Goal: Information Seeking & Learning: Find contact information

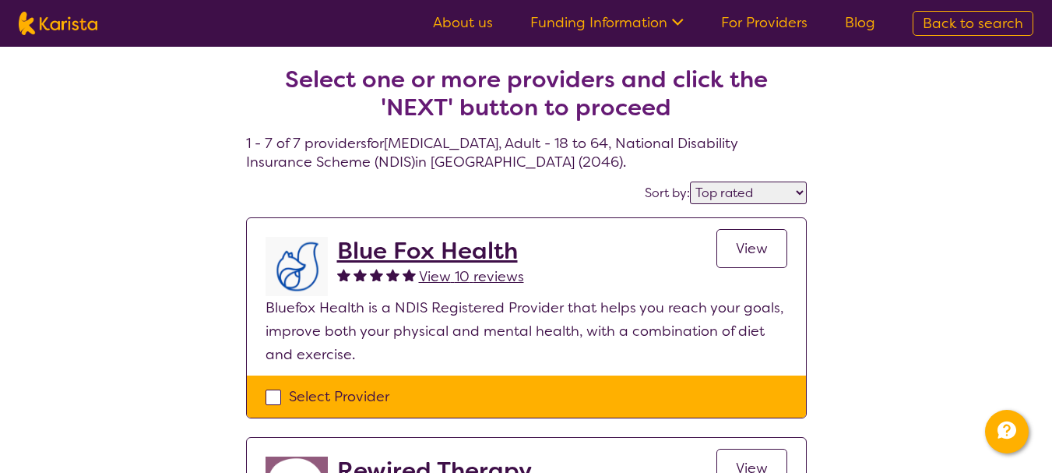
select select "by_score"
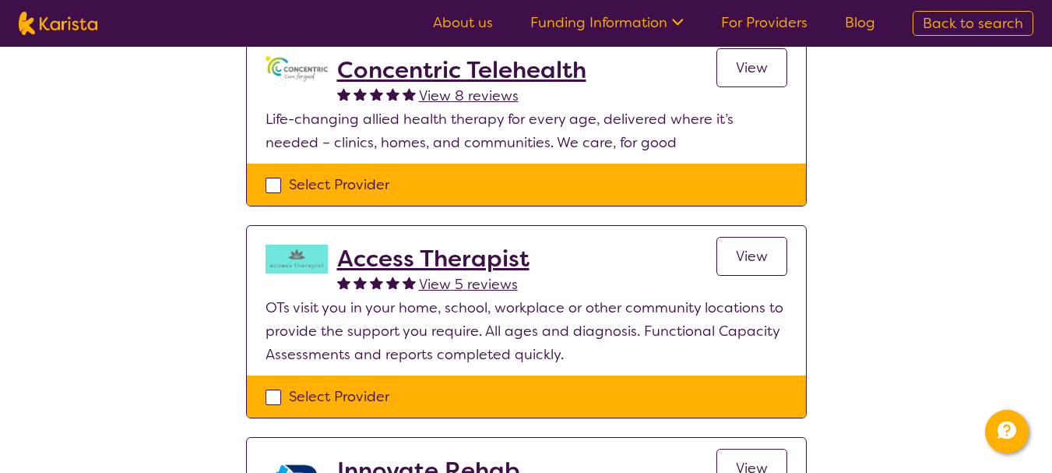
scroll to position [701, 0]
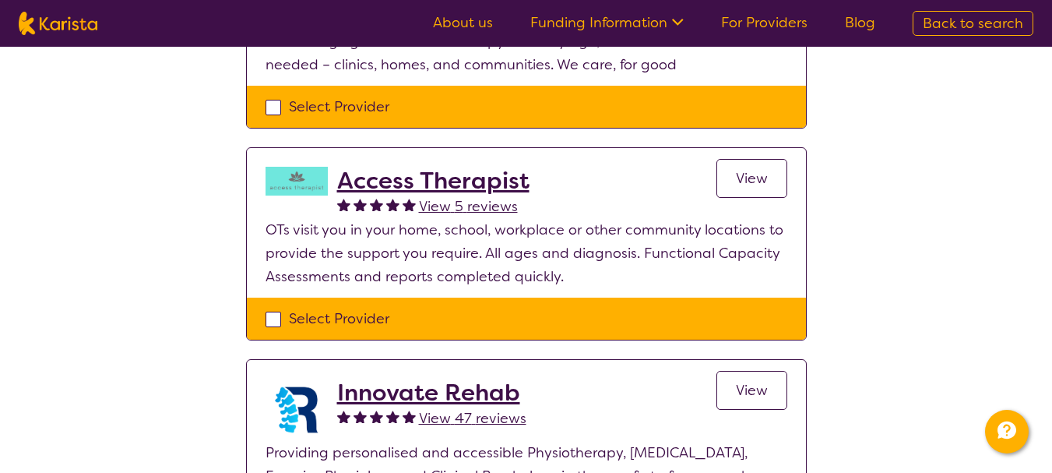
click at [761, 175] on span "View" at bounding box center [752, 178] width 32 height 19
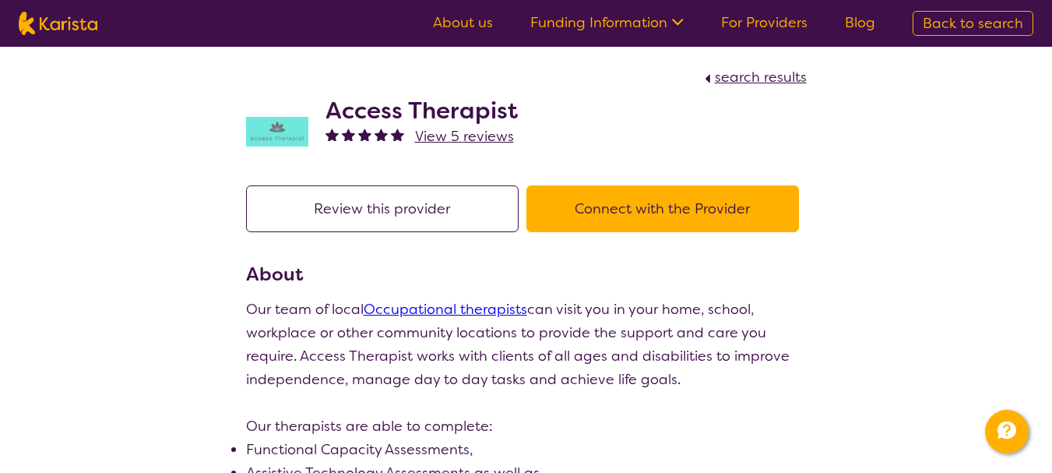
click at [487, 308] on link "Occupational therapists" at bounding box center [446, 309] width 164 height 19
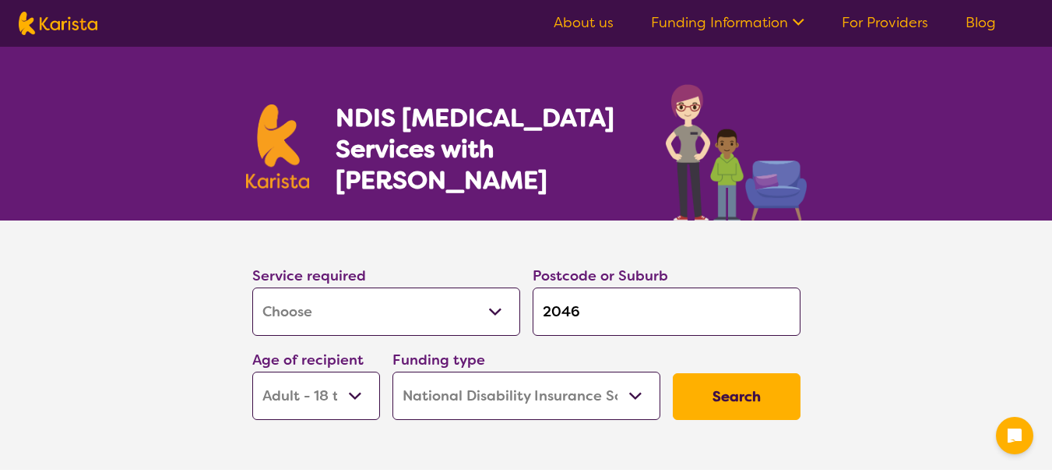
select select "[MEDICAL_DATA]"
select select "AD"
select select "NDIS"
select select "[MEDICAL_DATA]"
select select "AD"
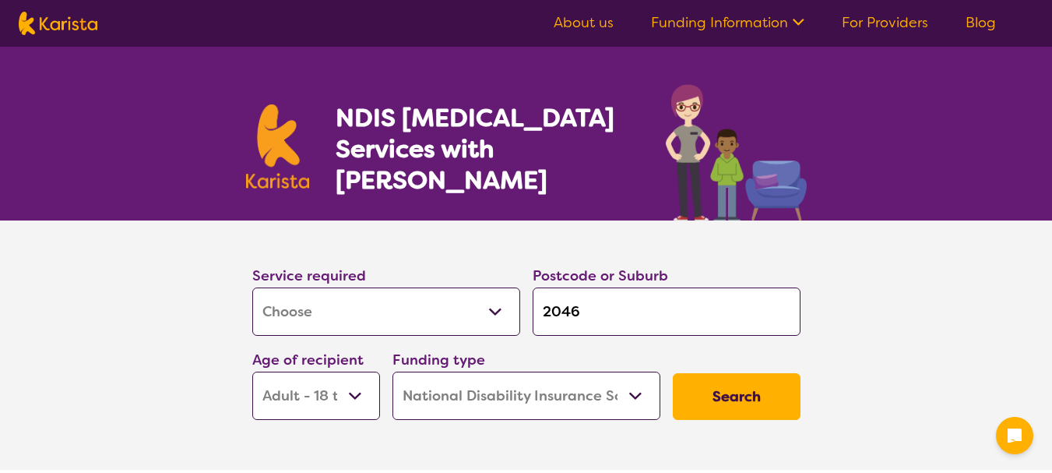
select select "NDIS"
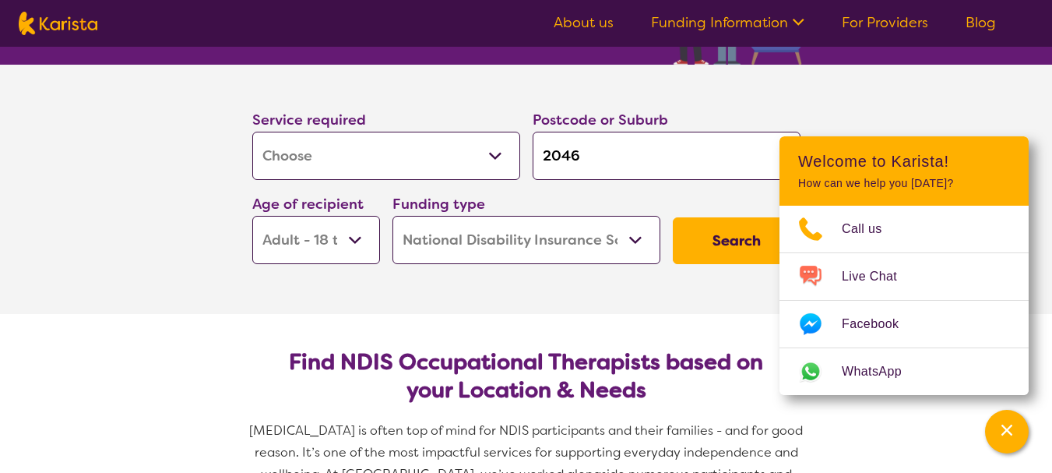
scroll to position [234, 0]
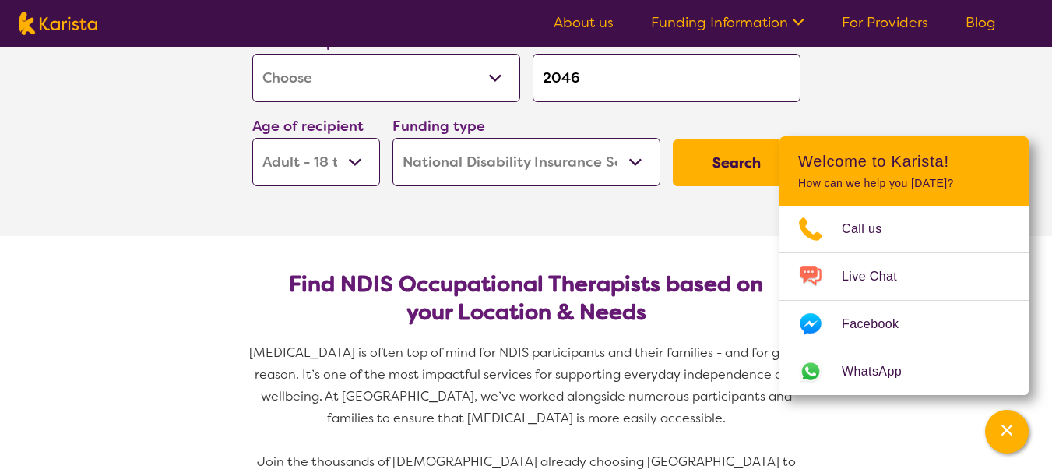
click at [723, 161] on button "Search" at bounding box center [737, 162] width 128 height 47
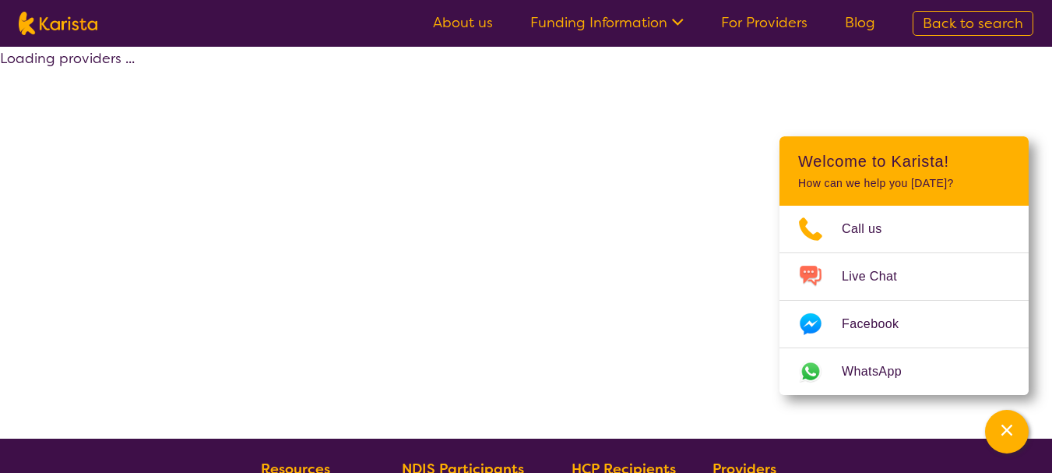
select select "by_score"
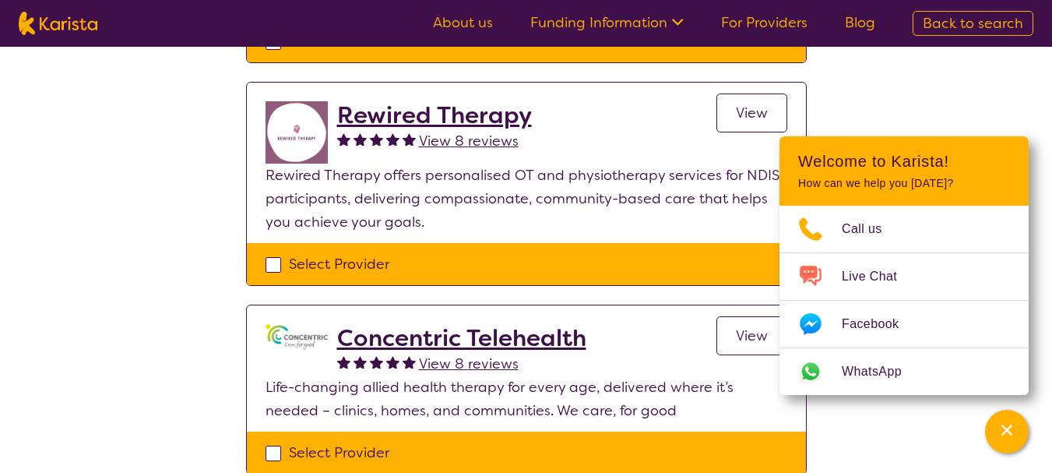
scroll to position [389, 0]
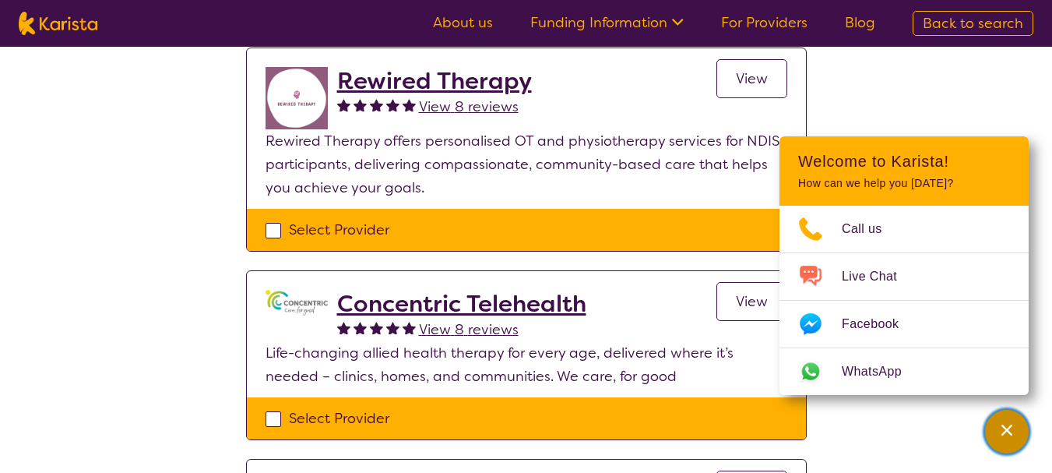
drag, startPoint x: 1009, startPoint y: 432, endPoint x: 999, endPoint y: 431, distance: 10.2
click at [1008, 432] on icon "Channel Menu" at bounding box center [1007, 430] width 16 height 16
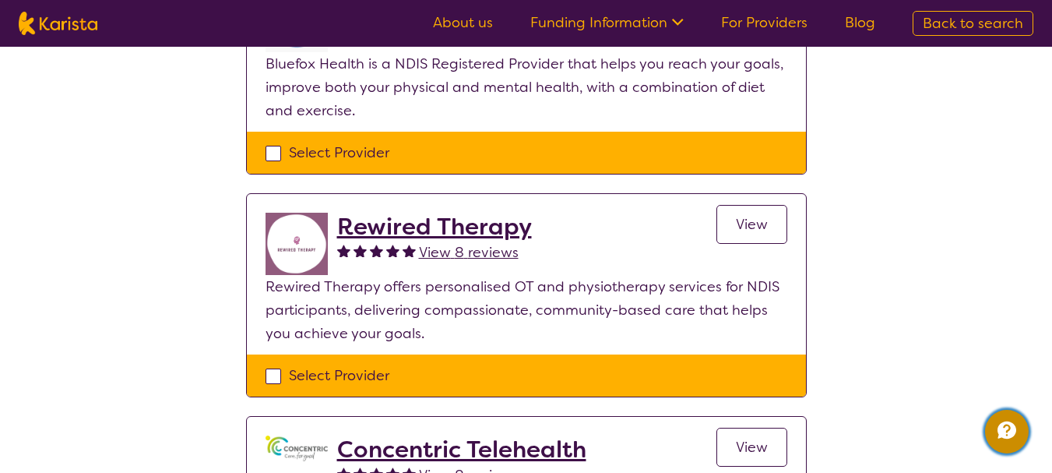
scroll to position [234, 0]
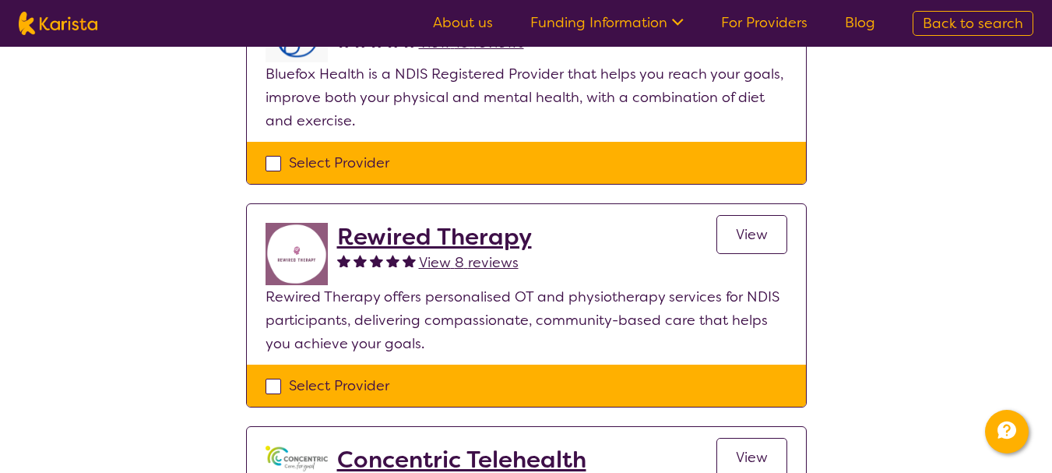
click at [463, 241] on h2 "Rewired Therapy" at bounding box center [434, 237] width 195 height 28
